Goal: Obtain resource: Download file/media

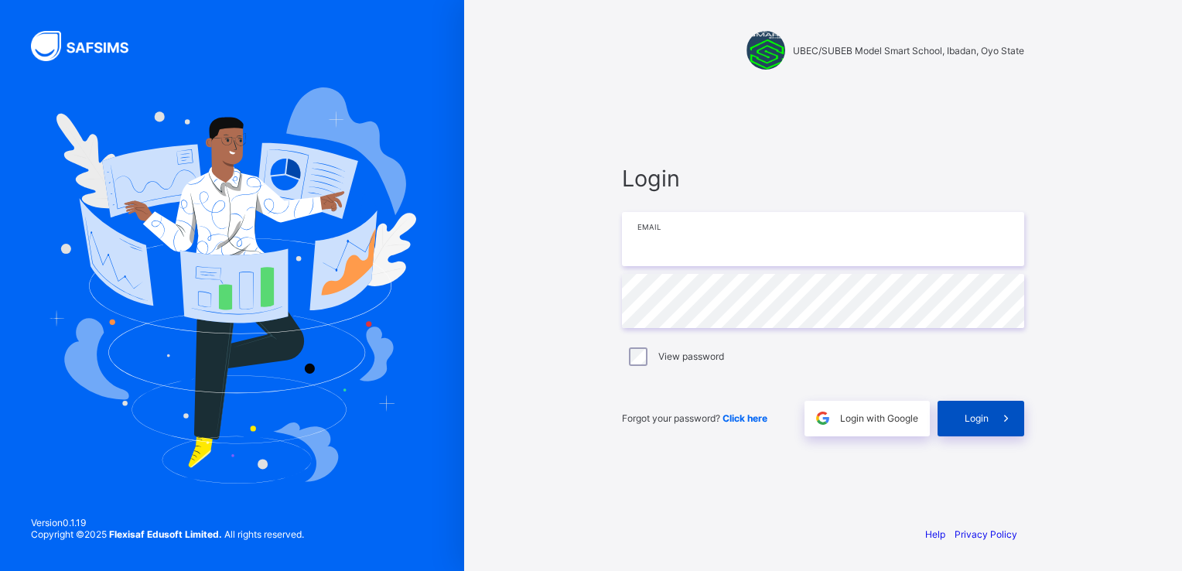
type input "**********"
click at [983, 415] on span "Login" at bounding box center [977, 418] width 24 height 12
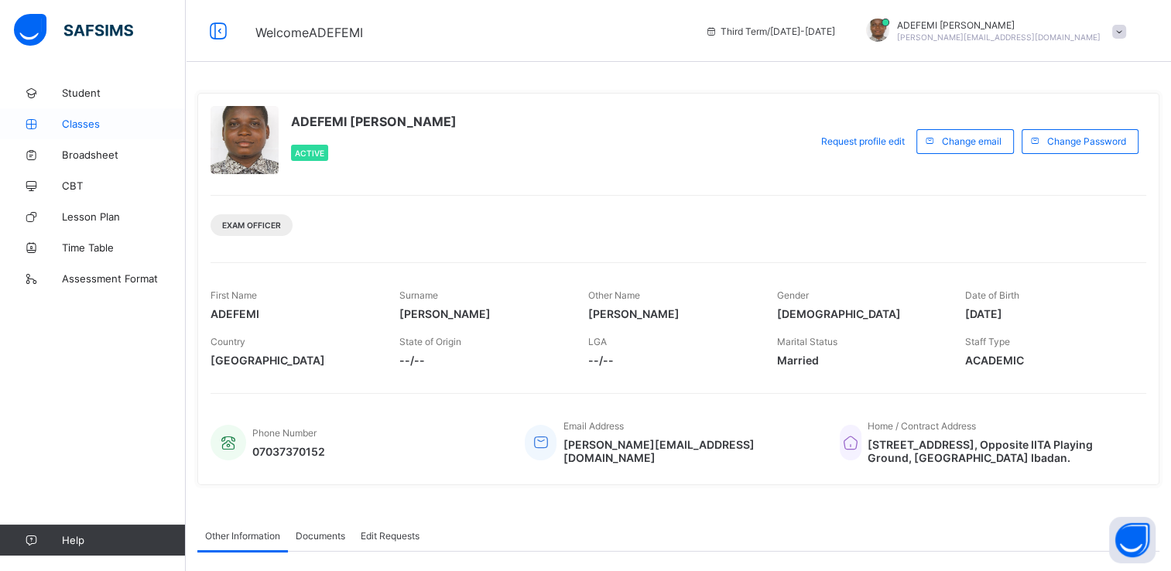
click at [82, 122] on span "Classes" at bounding box center [124, 124] width 124 height 12
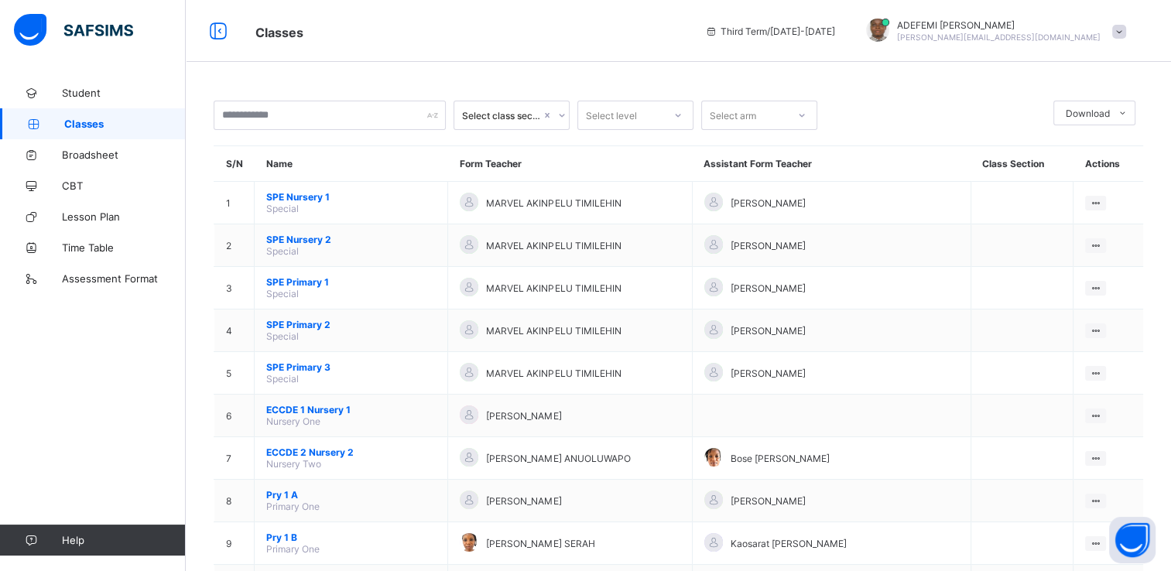
scroll to position [499, 0]
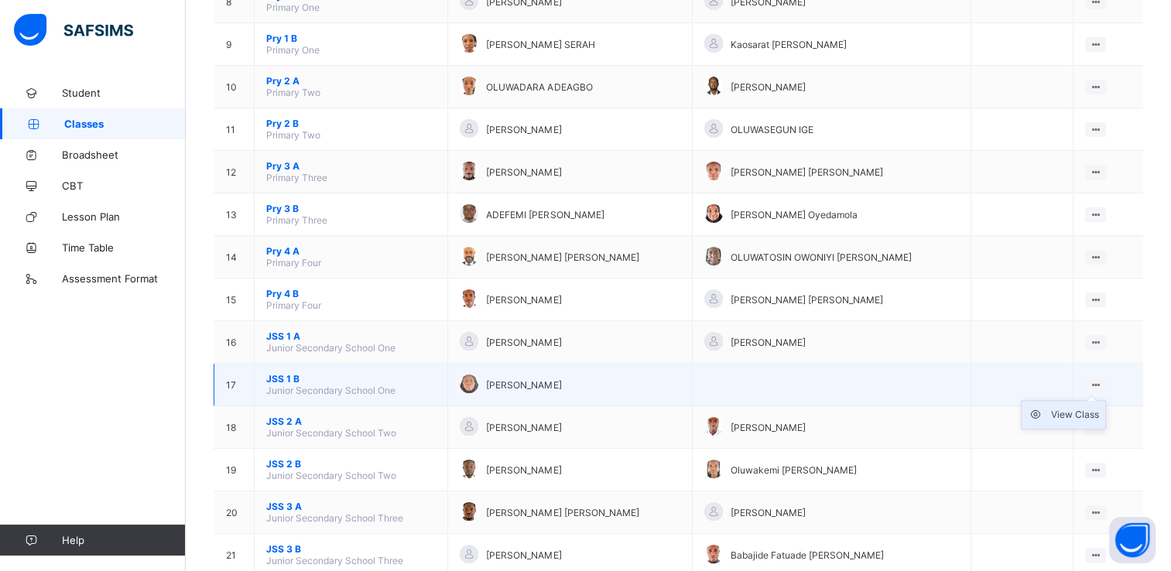
click at [1072, 418] on div "View Class" at bounding box center [1075, 414] width 48 height 15
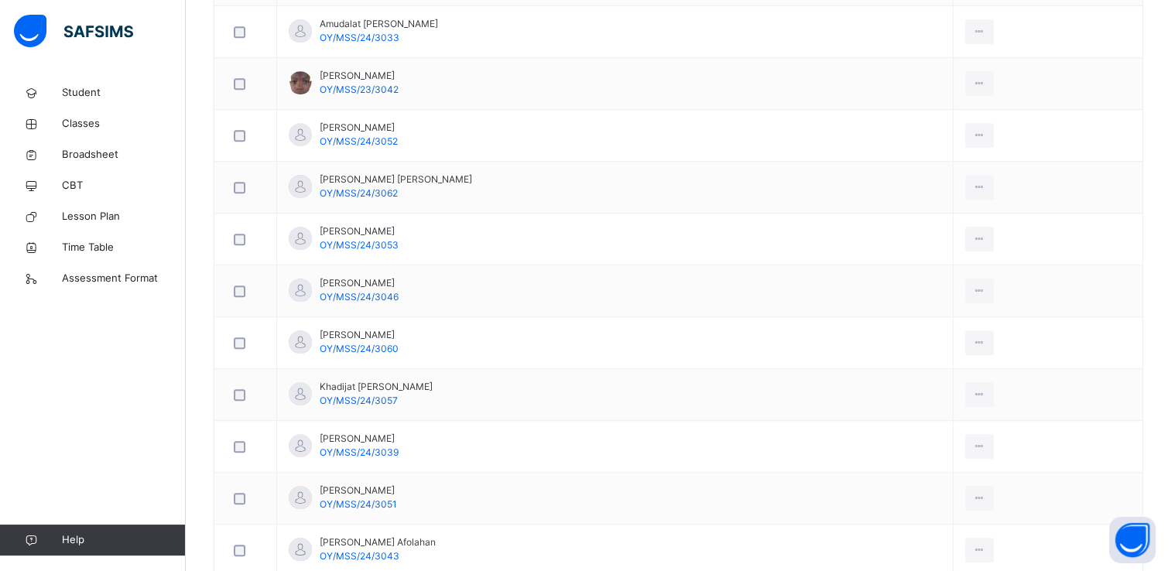
scroll to position [1021, 0]
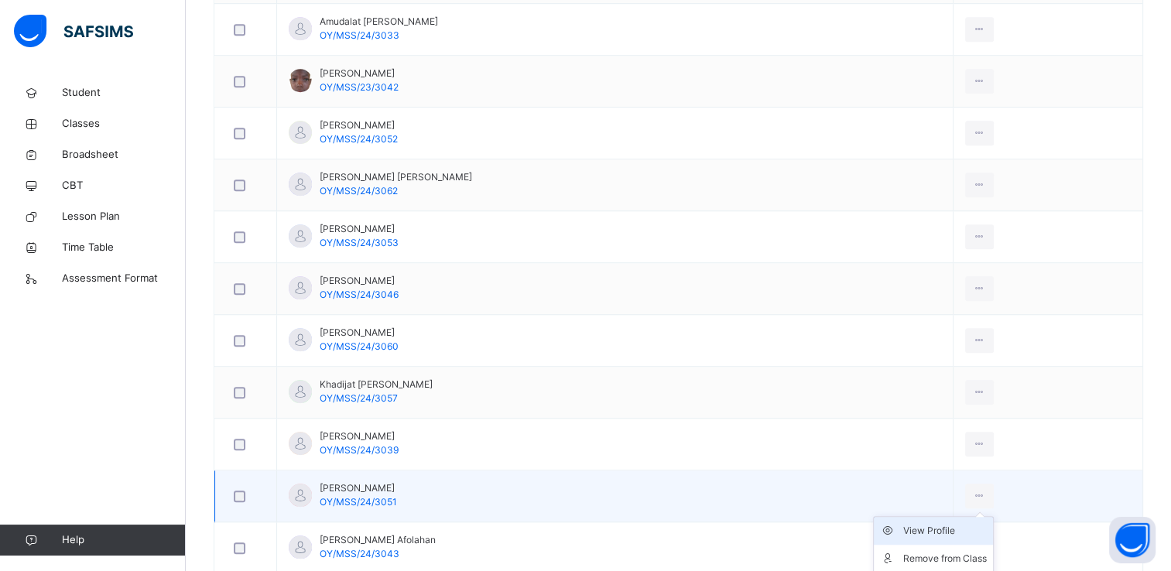
click at [939, 532] on div "View Profile" at bounding box center [945, 530] width 84 height 15
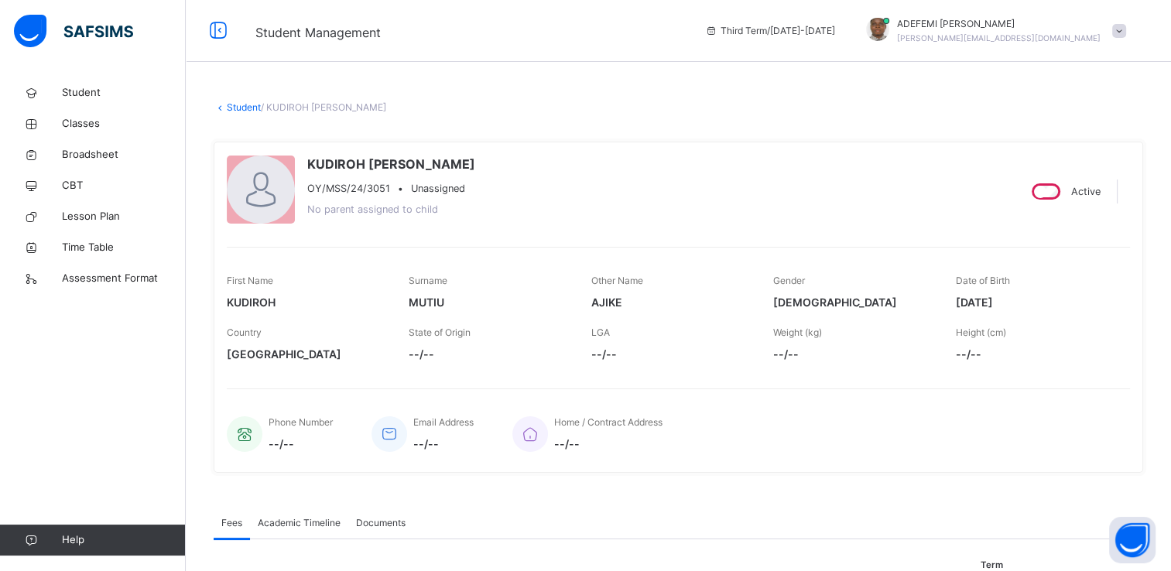
click at [289, 521] on span "Academic Timeline" at bounding box center [299, 523] width 83 height 14
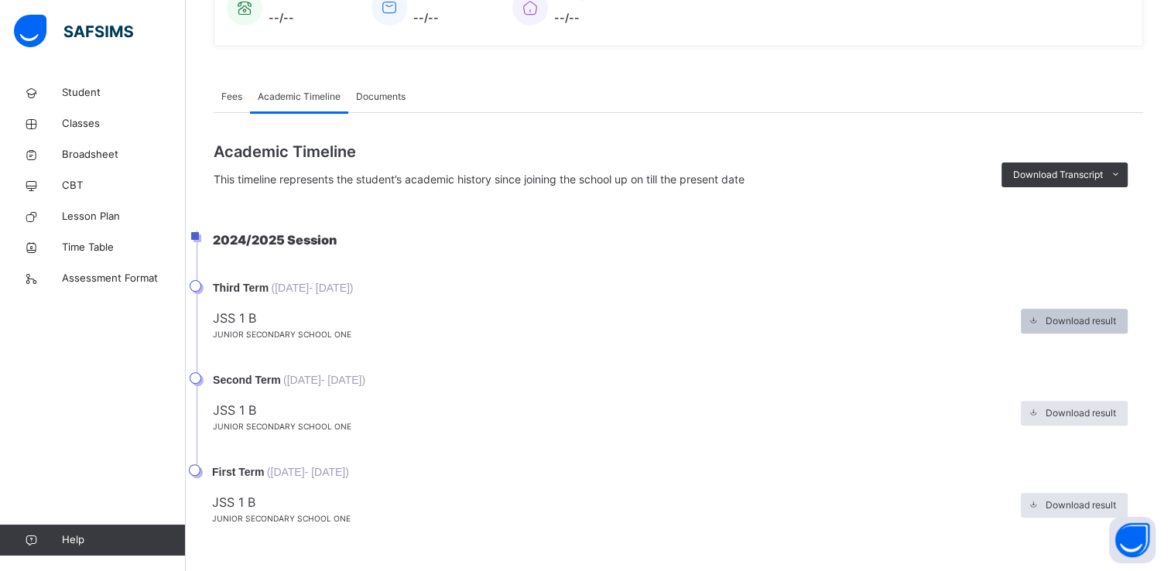
click at [1087, 321] on span "Download result" at bounding box center [1080, 321] width 70 height 14
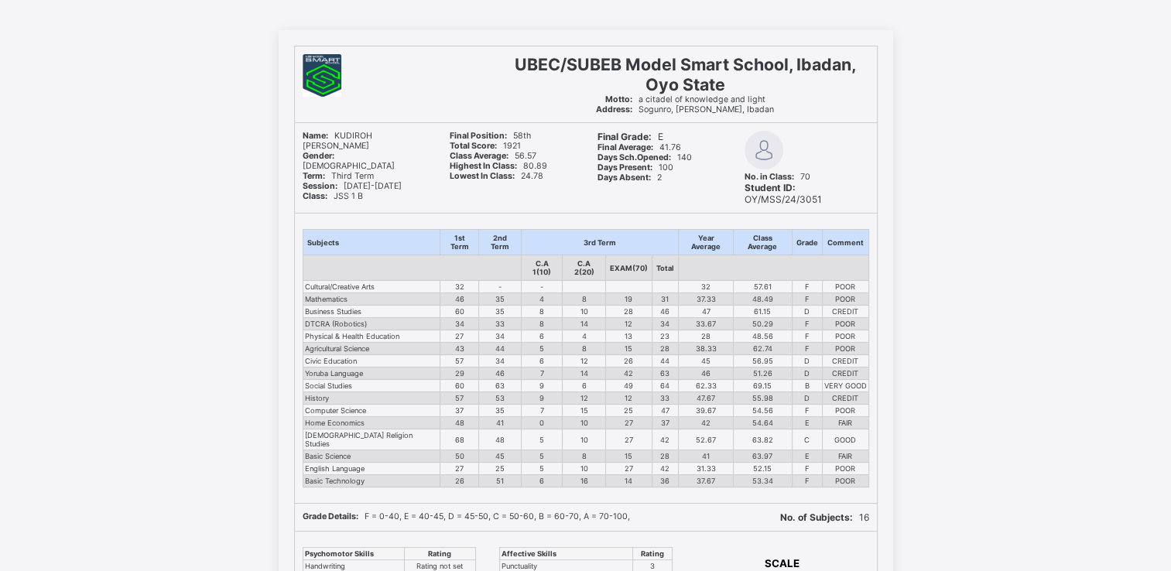
scroll to position [71, 0]
